Goal: Register for event/course

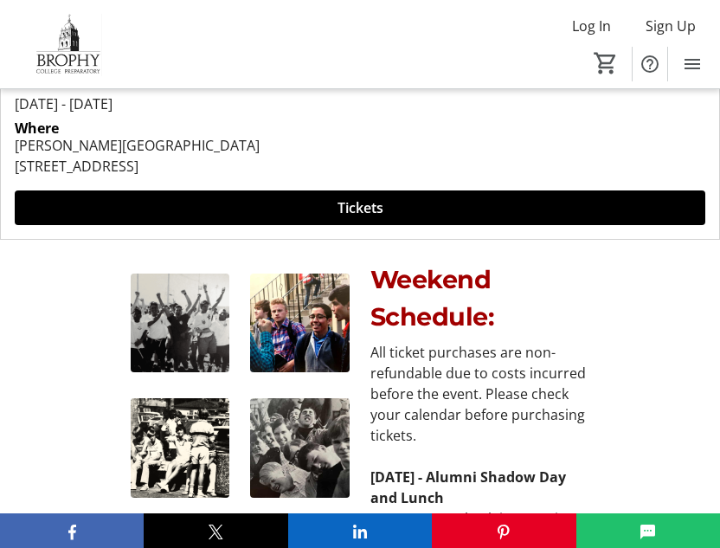
scroll to position [482, 0]
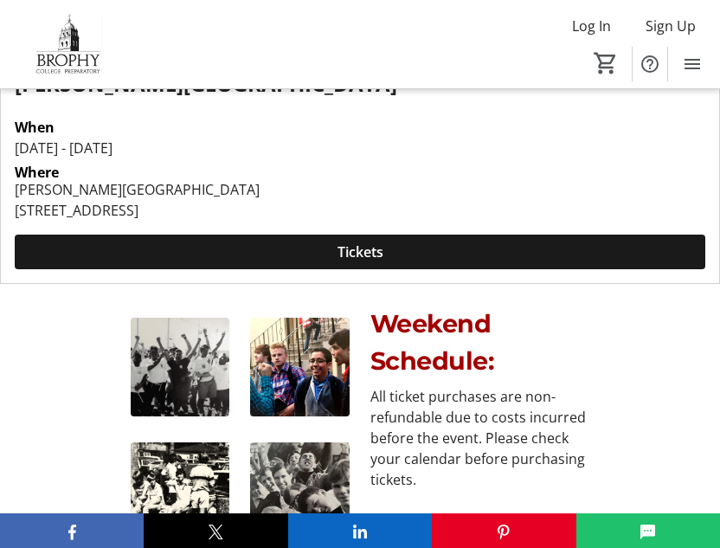
click at [412, 246] on span at bounding box center [360, 252] width 691 height 42
